Goal: Information Seeking & Learning: Learn about a topic

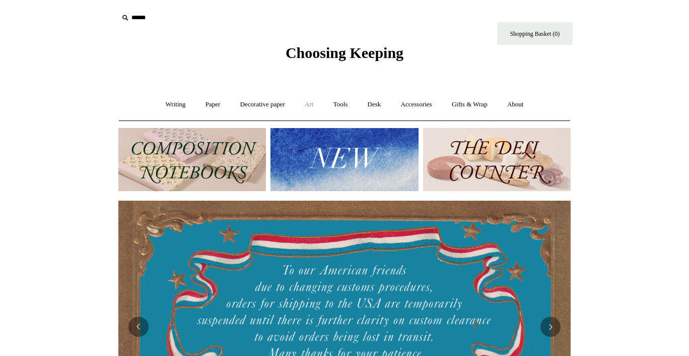
click at [306, 102] on link "Art +" at bounding box center [309, 104] width 27 height 27
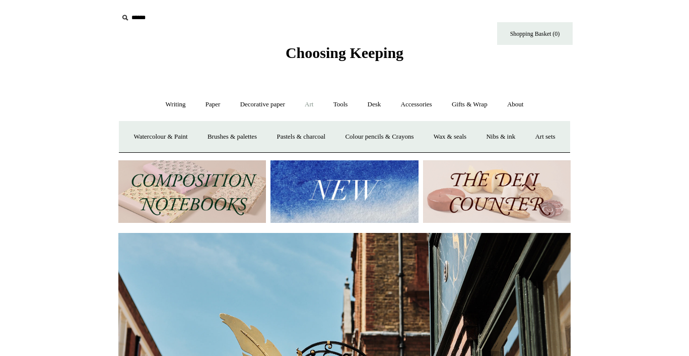
scroll to position [0, 453]
click at [175, 139] on link "Watercolour & Paint" at bounding box center [160, 136] width 72 height 27
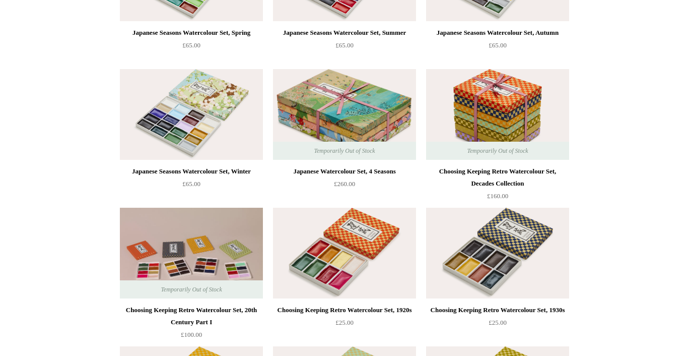
scroll to position [206, 0]
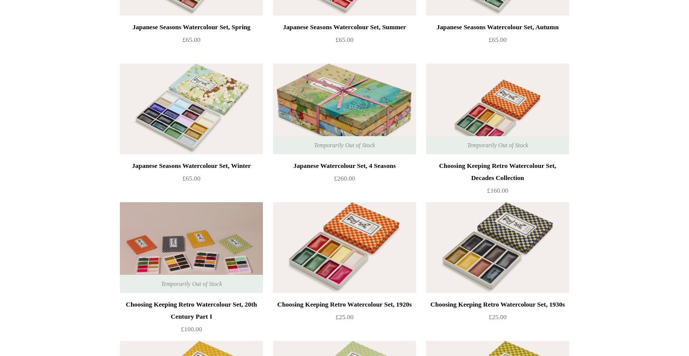
click at [484, 104] on img at bounding box center [497, 108] width 143 height 91
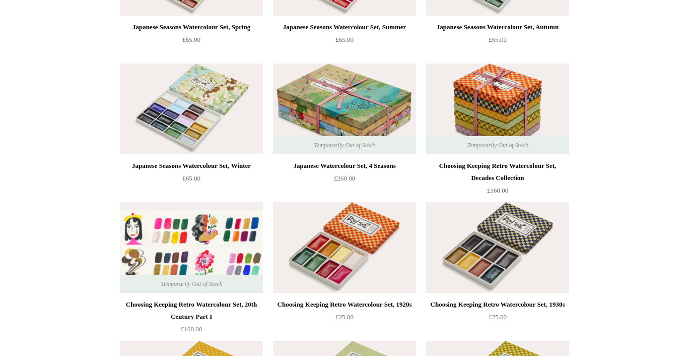
click at [176, 229] on img at bounding box center [191, 247] width 143 height 91
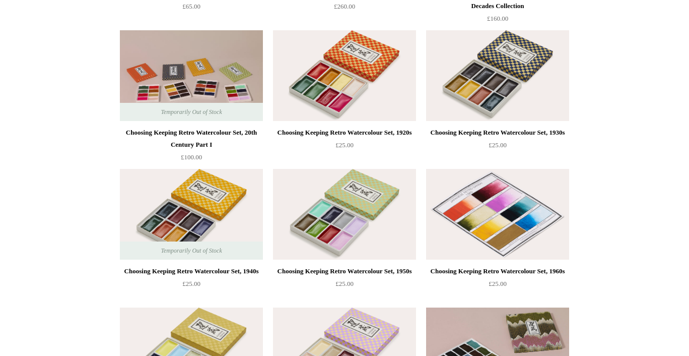
scroll to position [378, 0]
click at [462, 222] on img at bounding box center [497, 213] width 143 height 91
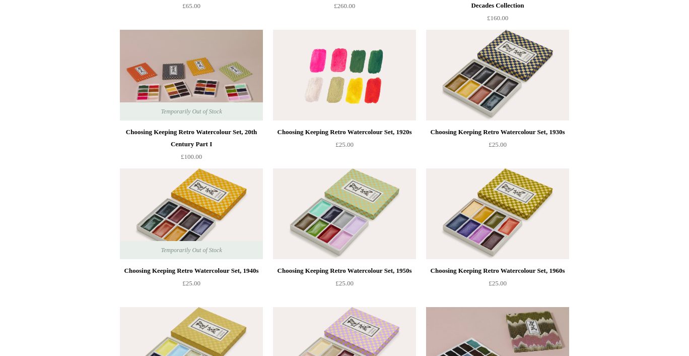
click at [328, 83] on img at bounding box center [344, 75] width 143 height 91
